Goal: Task Accomplishment & Management: Complete application form

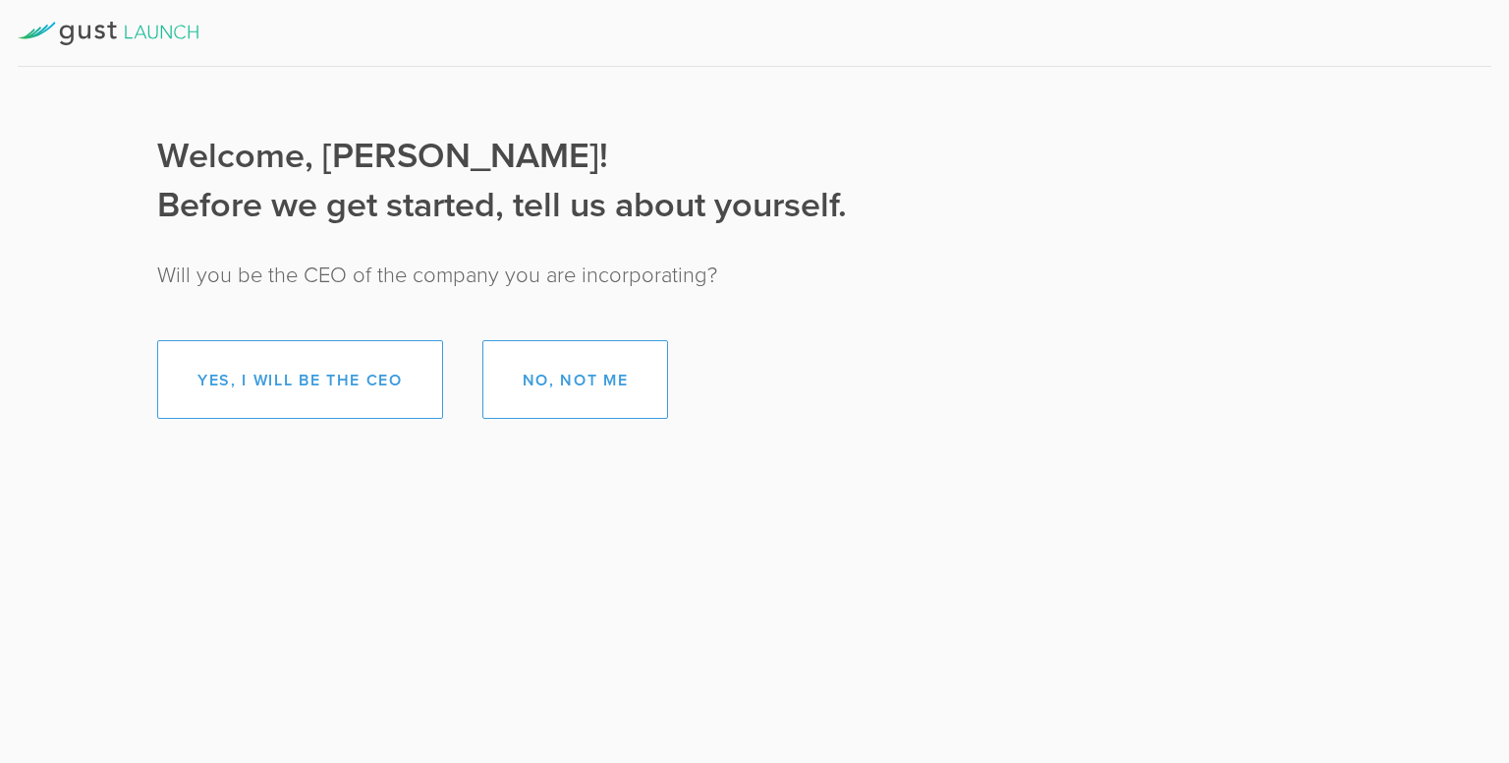
click at [291, 382] on button "Yes, I will be the CEO" at bounding box center [300, 379] width 286 height 79
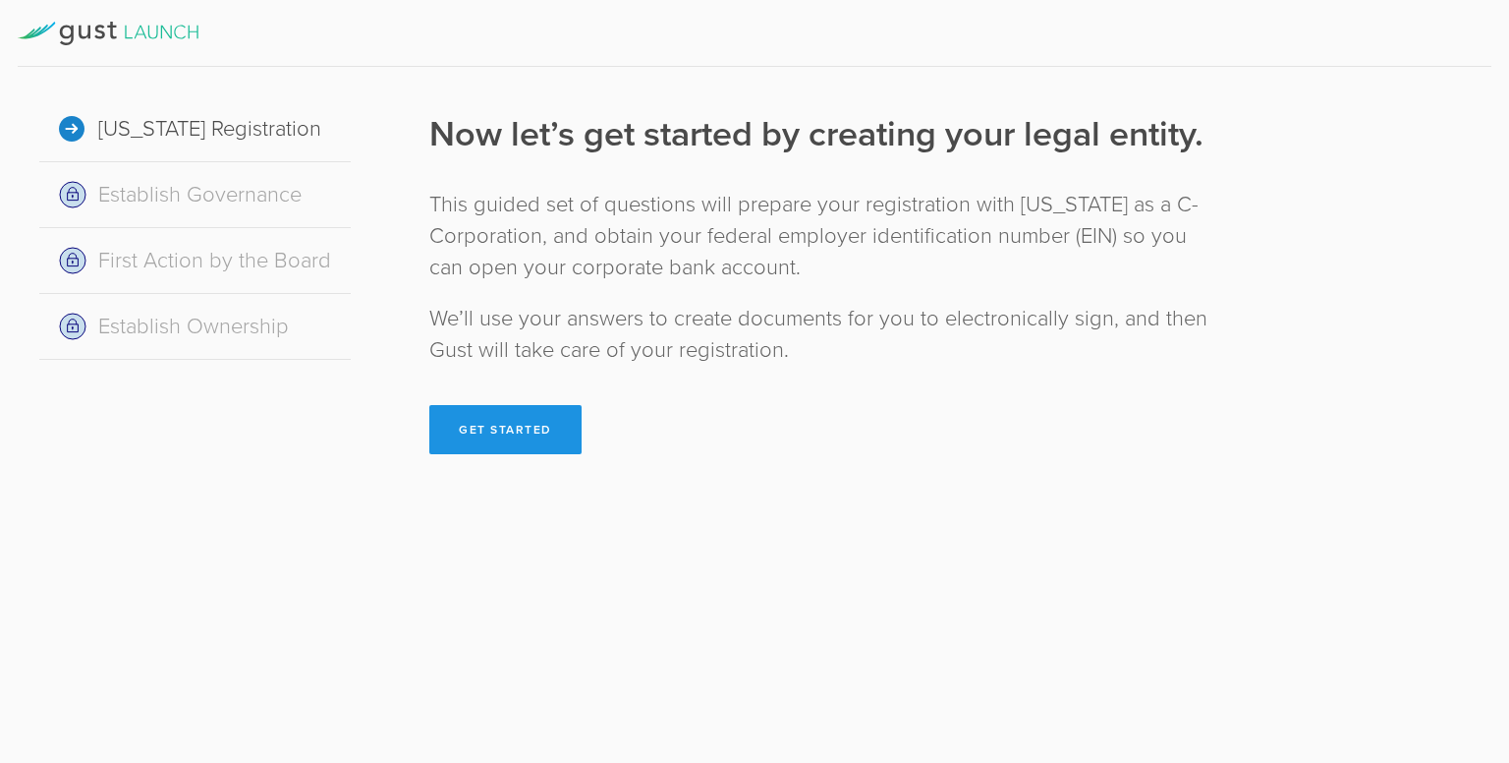
click at [524, 449] on button "Get Started" at bounding box center [505, 429] width 152 height 49
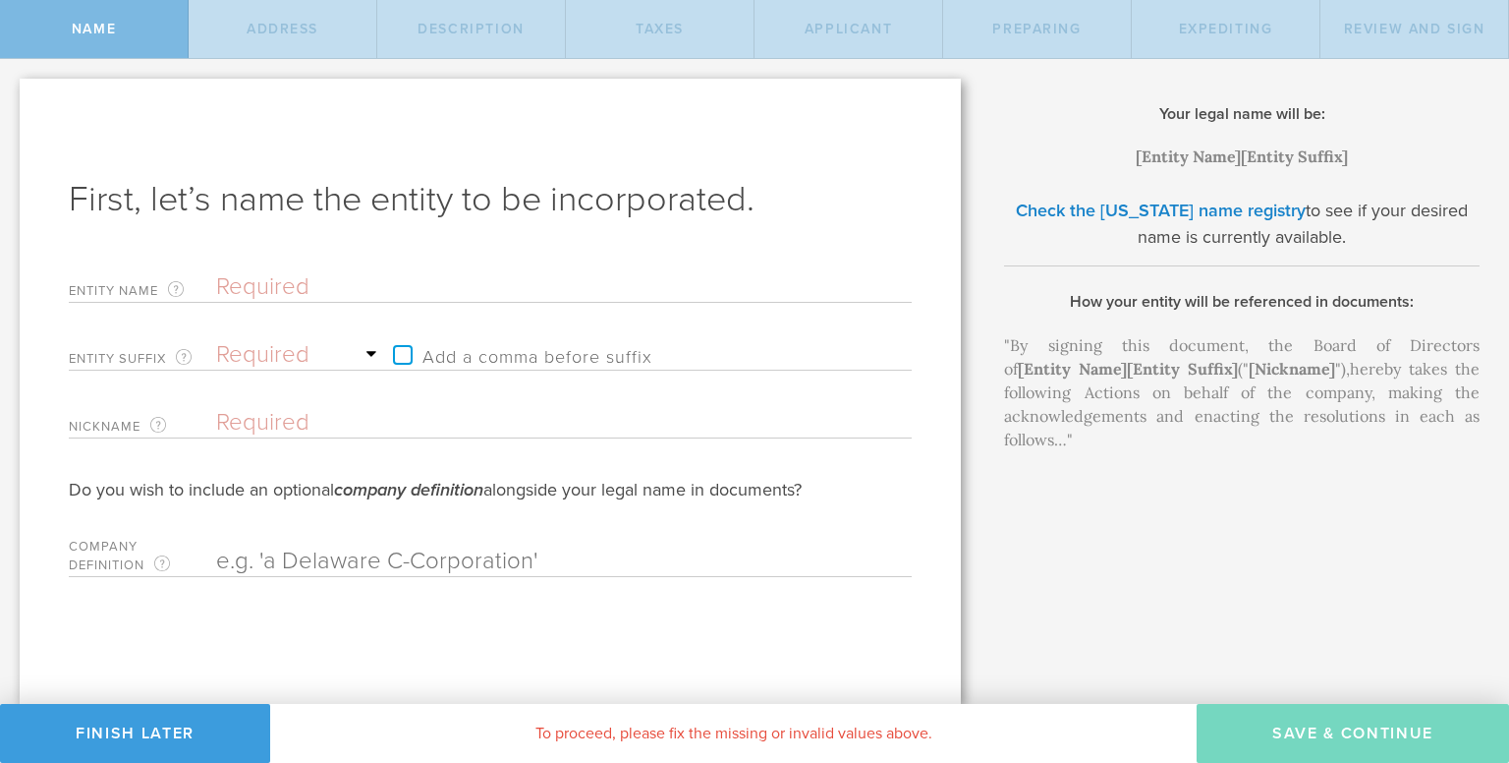
click at [279, 293] on input "text" at bounding box center [529, 286] width 627 height 29
type input "R"
type input "RO"
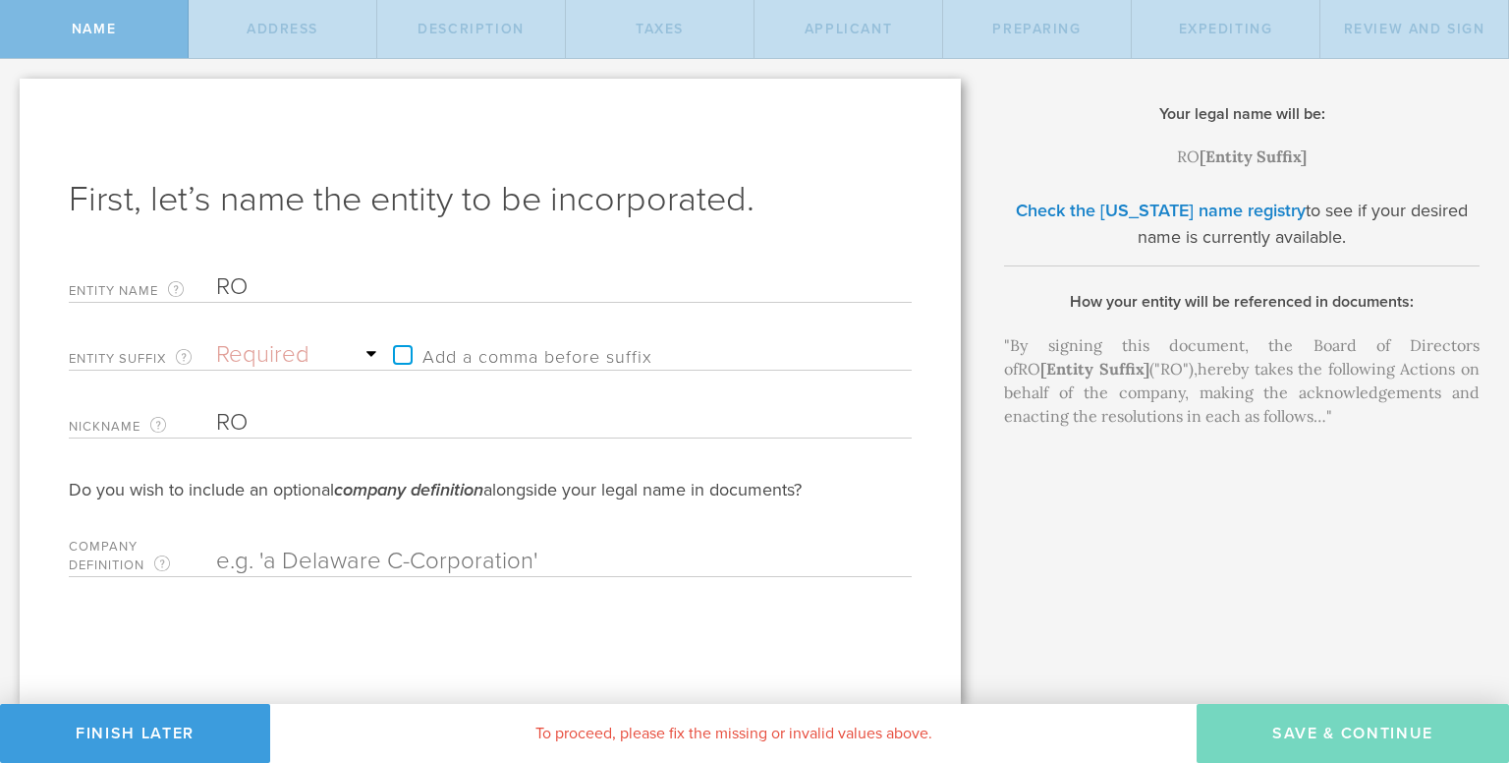
type input "ROL"
type input "ROLL"
type input "[PERSON_NAME]"
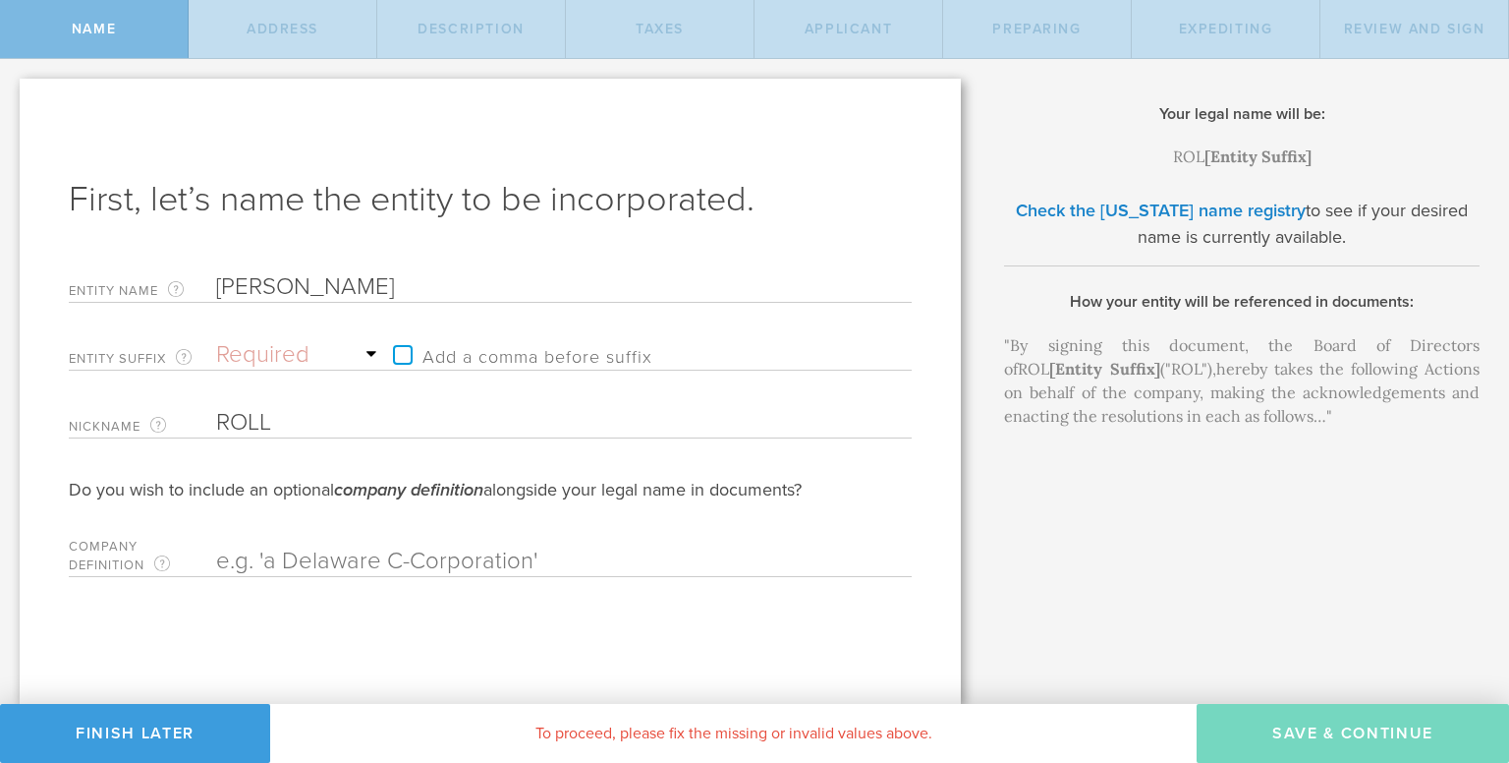
type input "[PERSON_NAME]"
type input "ROLLER"
type input "ROLLERV"
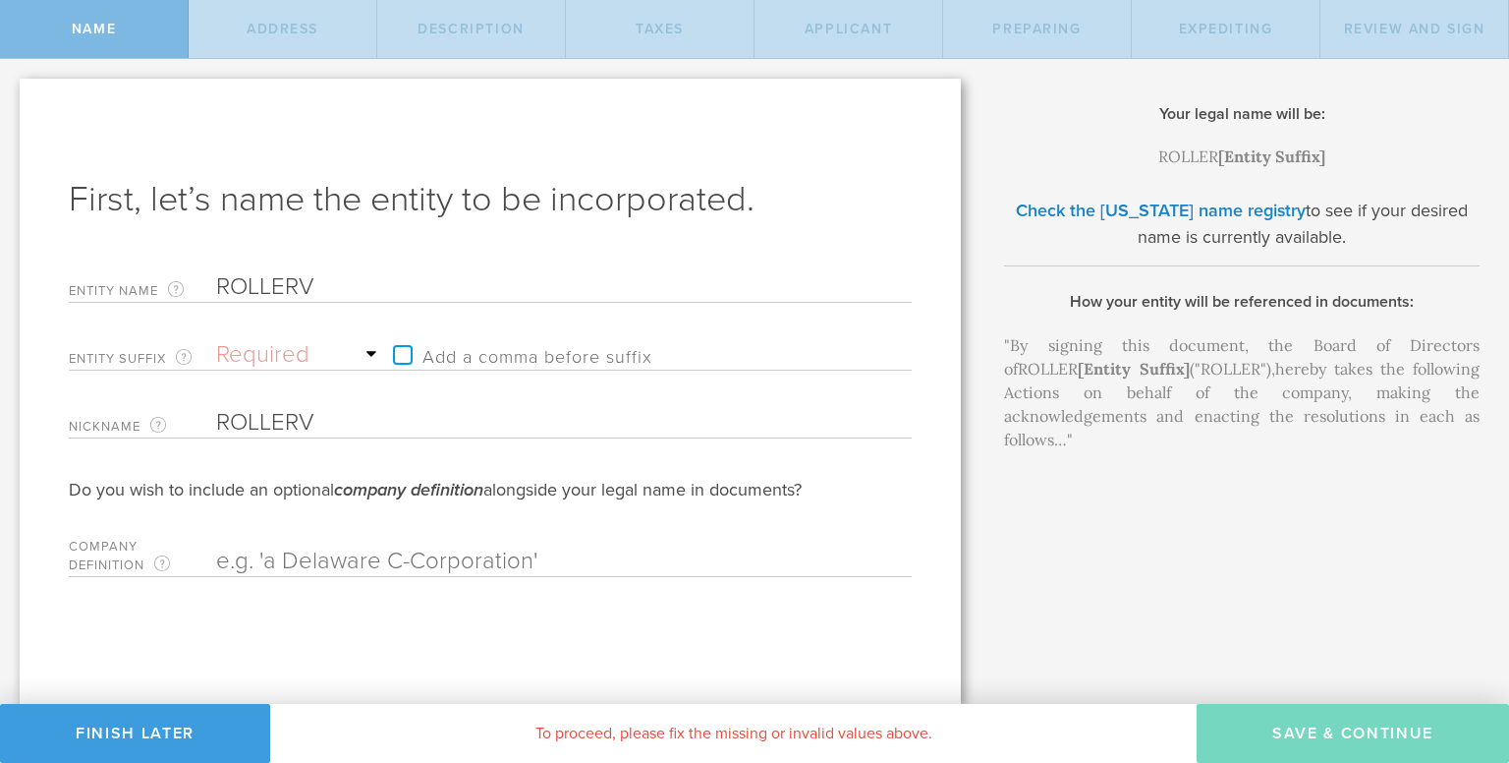
type input "ROLLERVE"
type input "ROLLERVER"
type input "ROLLERVERS"
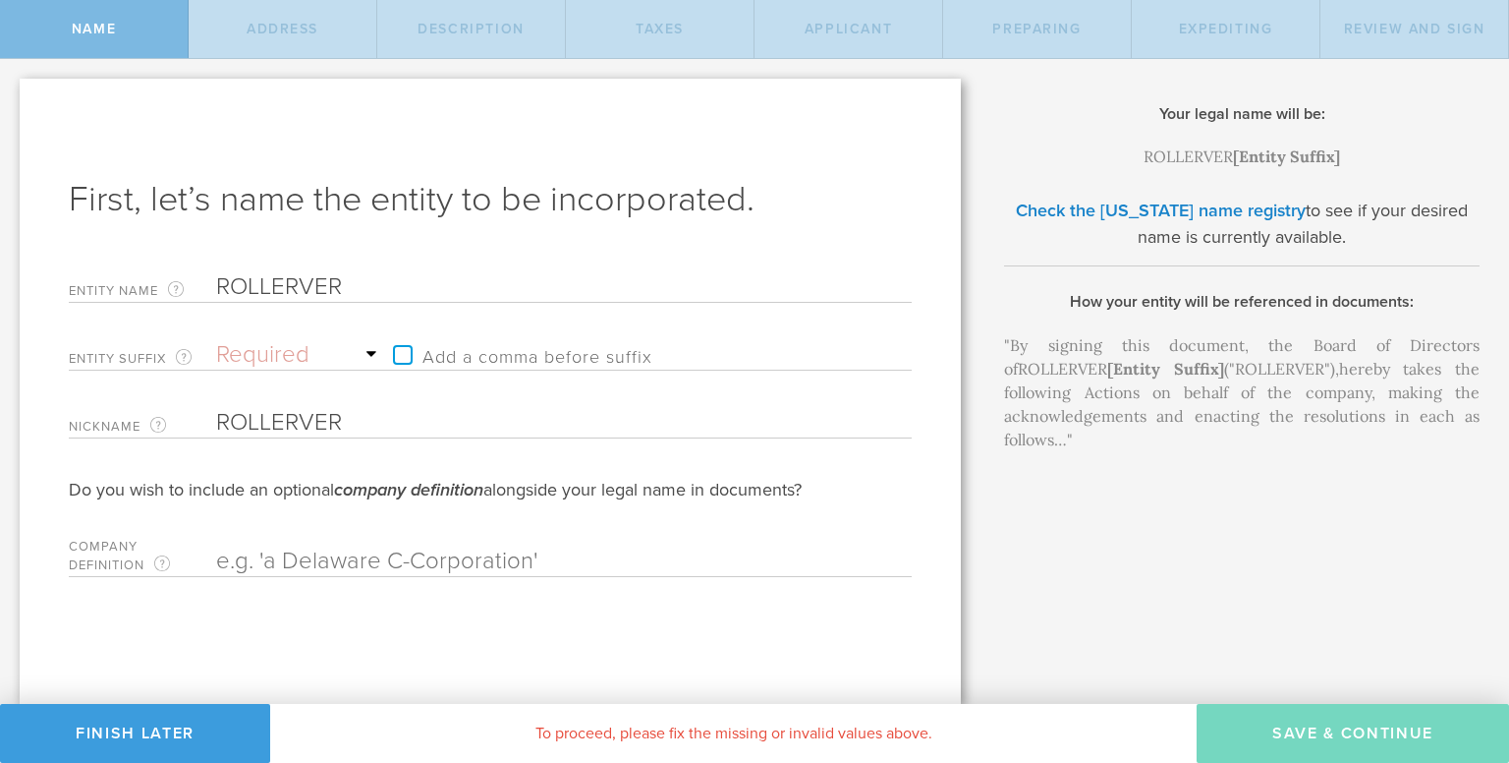
type input "ROLLERVERS"
type input "ROLLERVERSE"
type input "ROLLERVERSE S"
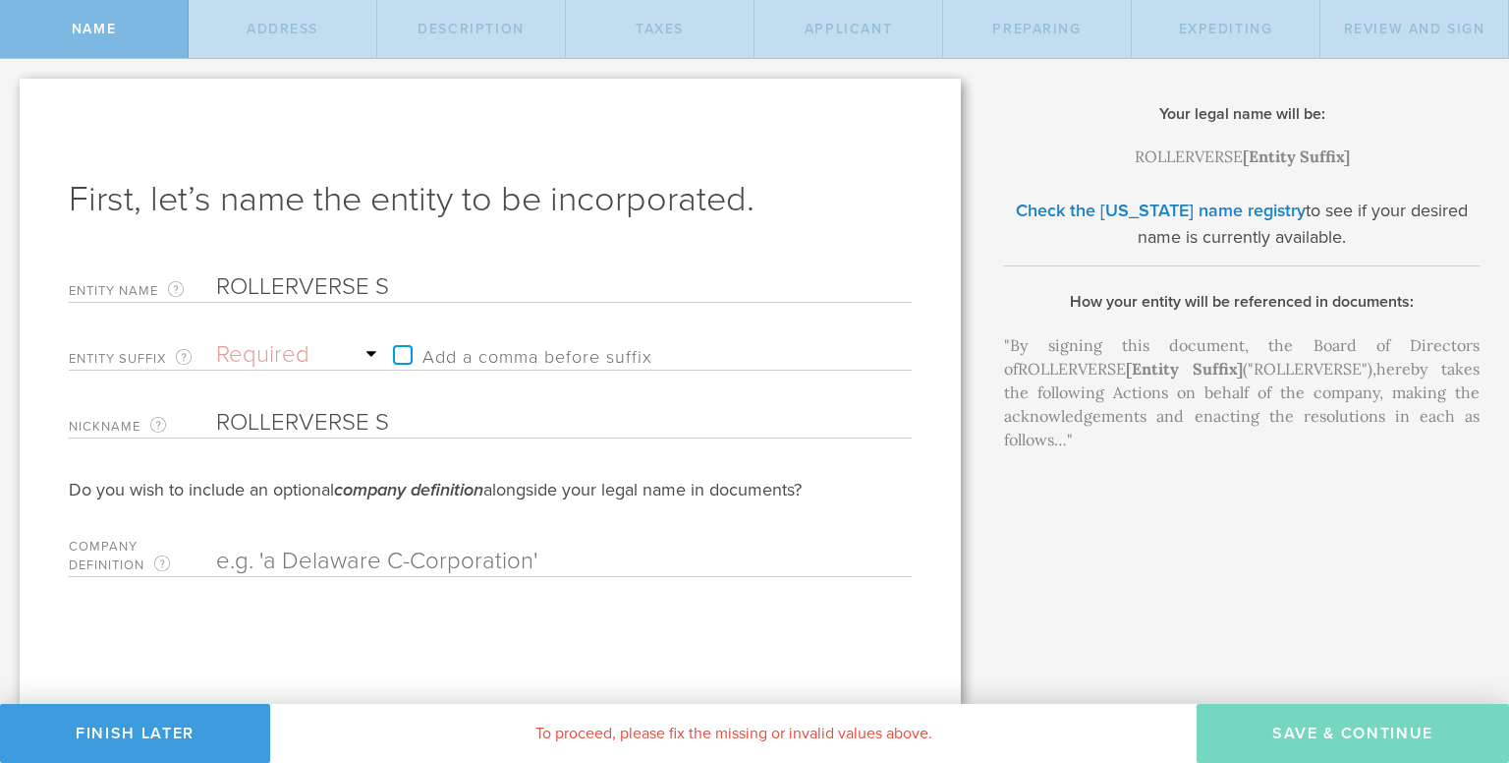
type input "ROLLERVERSE SK"
type input "ROLLERVERSE SKA"
type input "ROLLERVERSE SKAT"
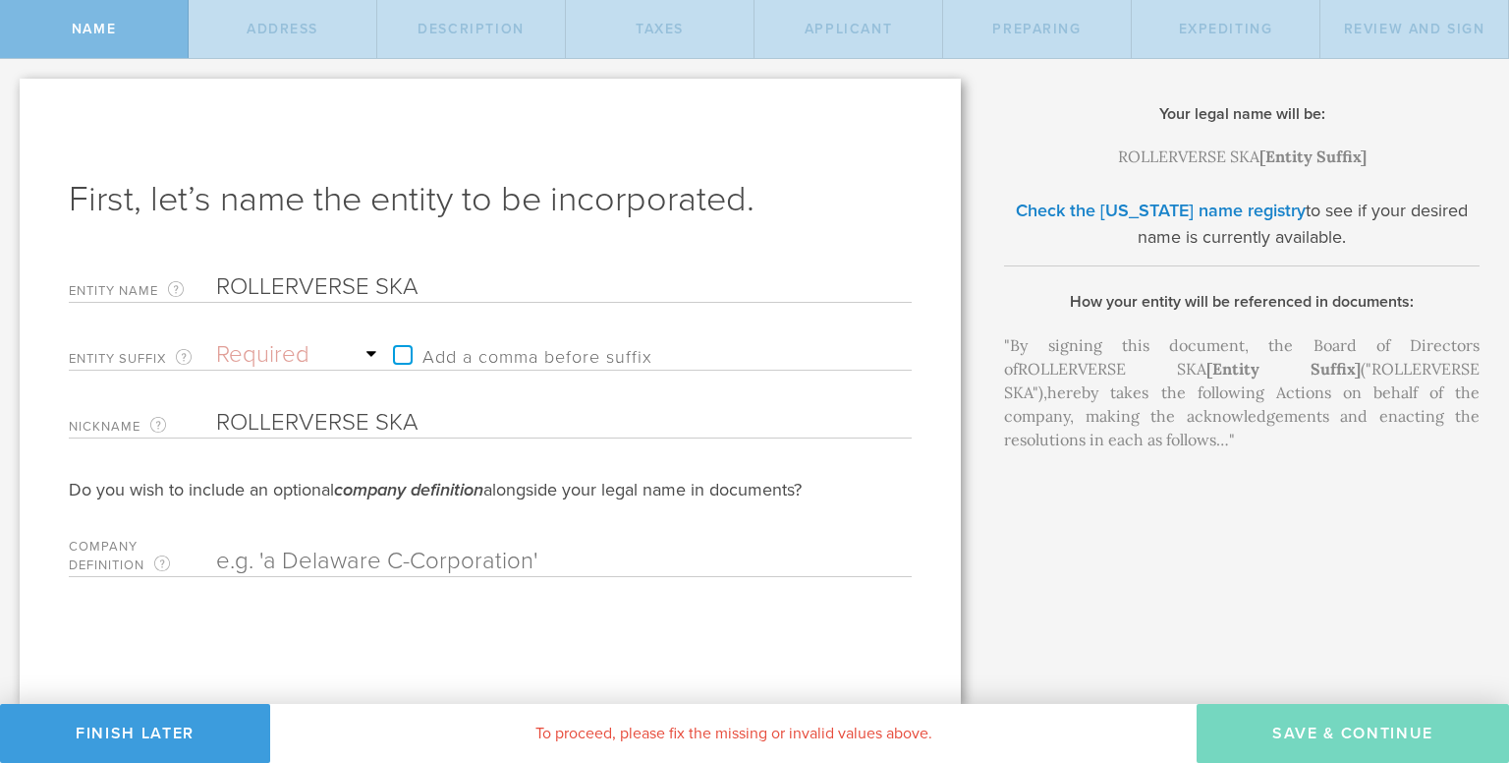
type input "ROLLERVERSE SKAT"
type input "ROLLERVERSE SKATI"
type input "ROLLERVERSE SKATIN"
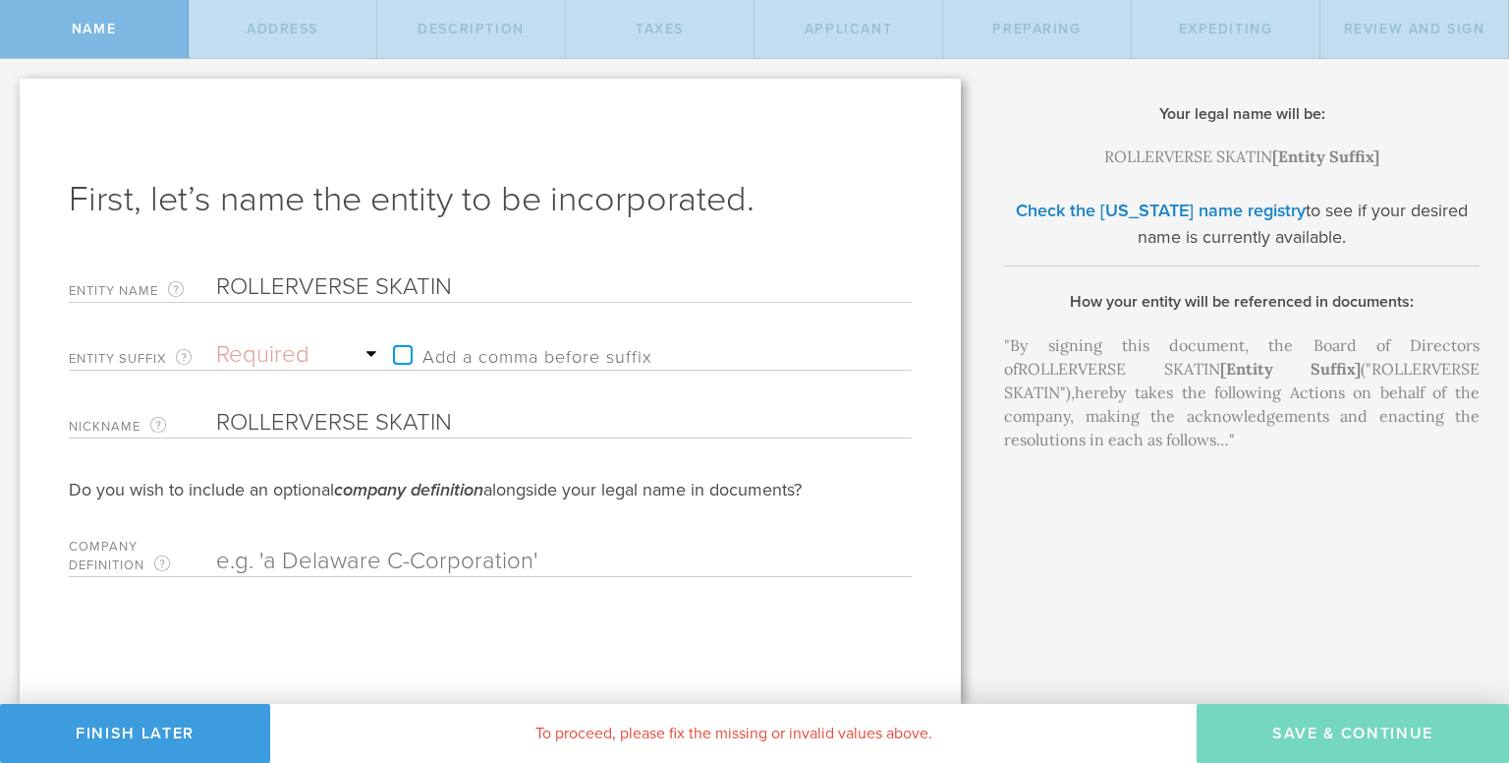
type input "ROLLERVERSE SKATING"
type input "ROLLERVERSE SKATING C"
type input "ROLLERVERSE SKATING CO"
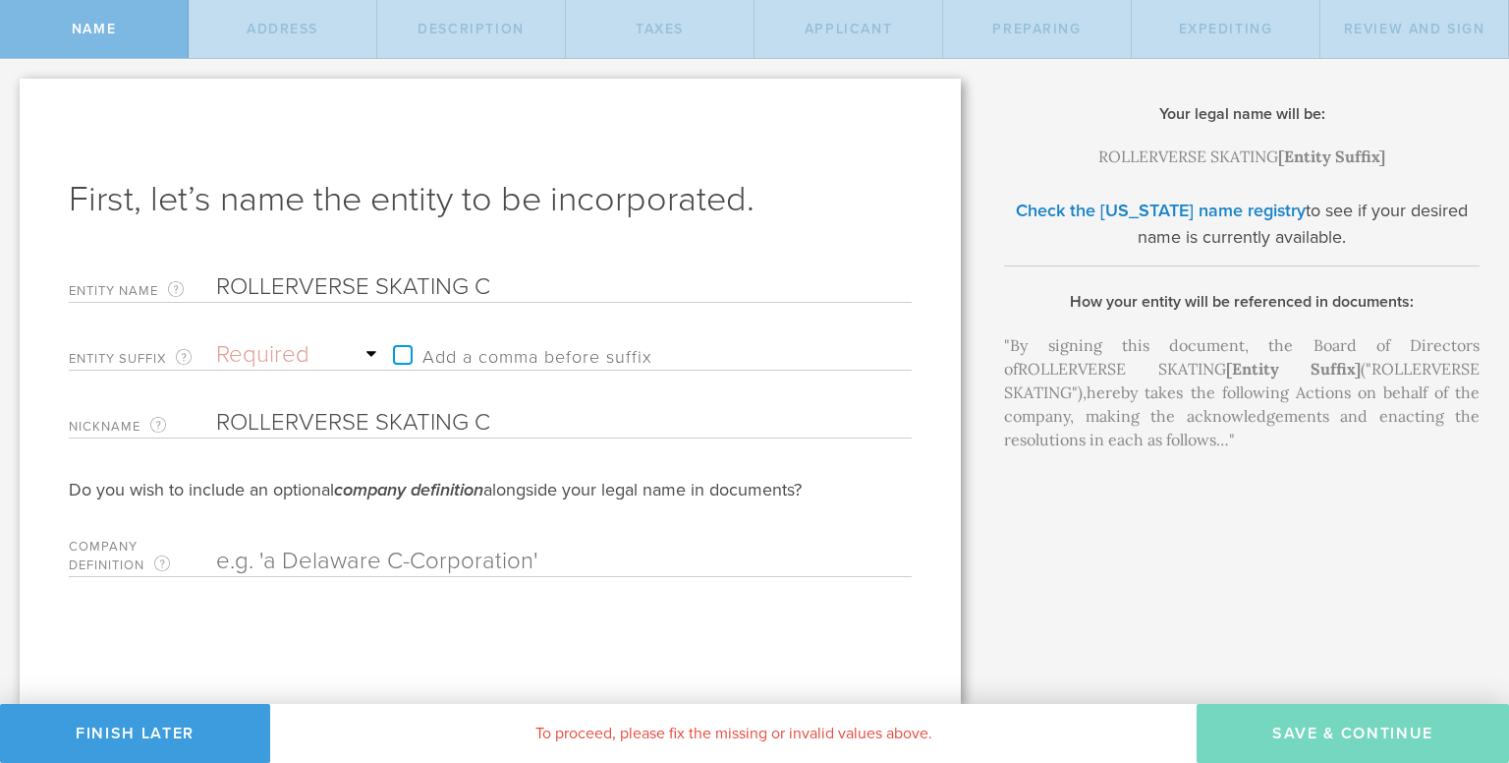
type input "ROLLERVERSE SKATING CO"
type input "ROLLERVERSE SKATING COM"
type input "ROLLERVERSE SKATING COMP"
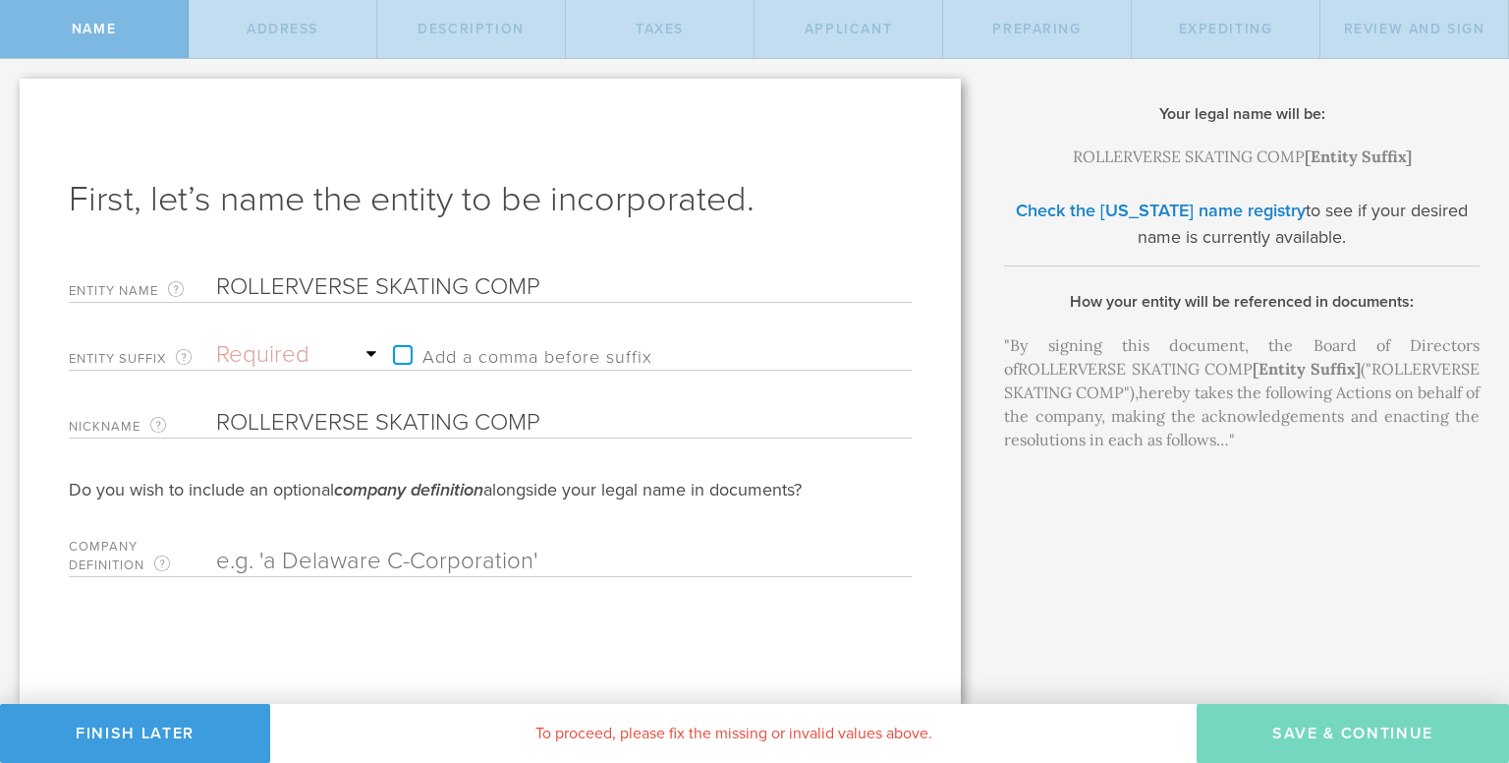
type input "ROLLERVERSE SKATING COMPA"
type input "ROLLERVERSE SKATING COMPAN"
type input "ROLLERVERSE SKATING COMPANY"
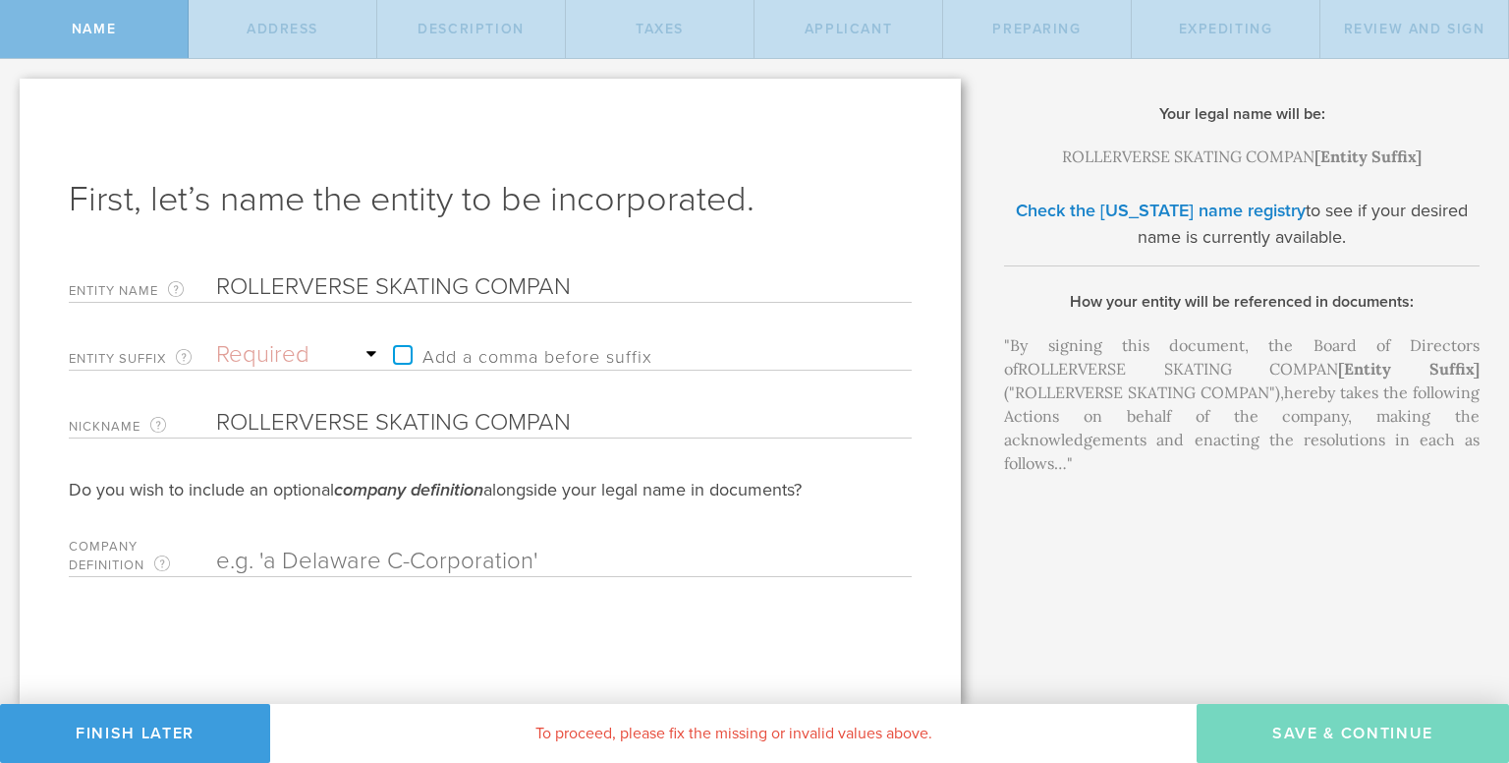
type input "ROLLERVERSE SKATING COMPANY"
